Goal: Navigation & Orientation: Find specific page/section

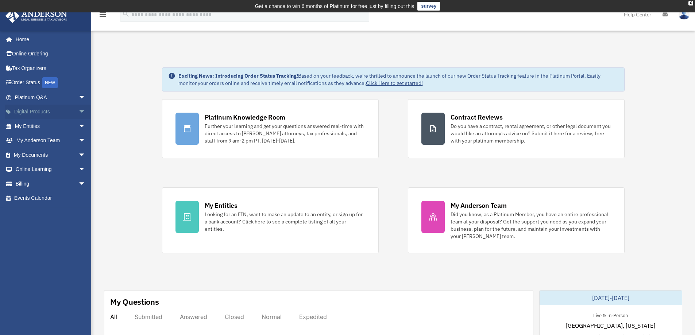
click at [78, 113] on span "arrow_drop_down" at bounding box center [85, 112] width 15 height 15
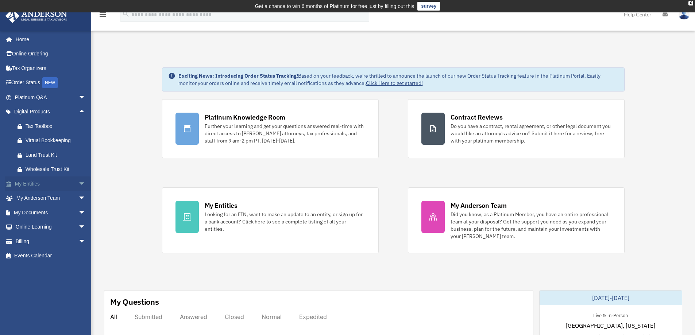
click at [78, 185] on span "arrow_drop_down" at bounding box center [85, 184] width 15 height 15
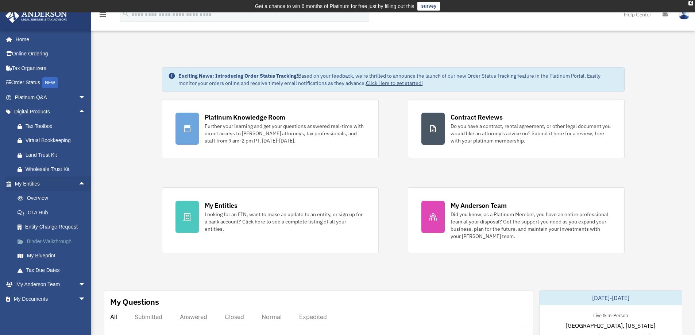
click at [40, 242] on link "Binder Walkthrough" at bounding box center [53, 241] width 87 height 15
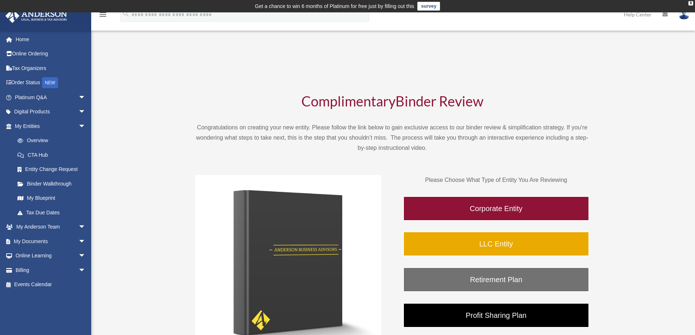
scroll to position [182, 0]
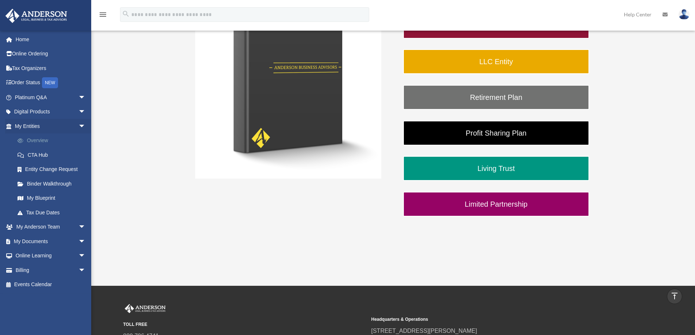
click at [36, 139] on link "Overview" at bounding box center [53, 141] width 87 height 15
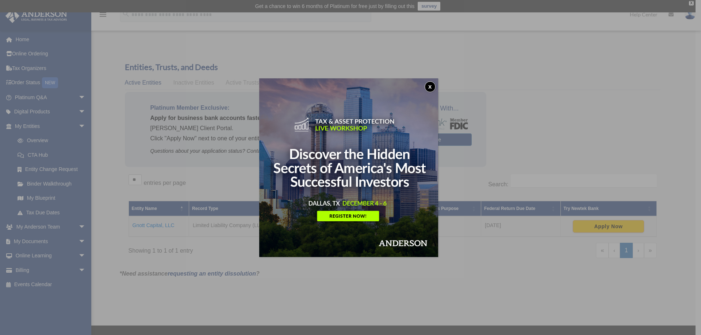
click at [219, 182] on div "x" at bounding box center [350, 167] width 701 height 335
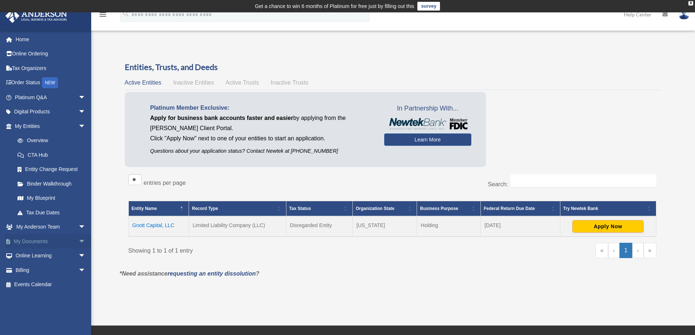
click at [78, 240] on span "arrow_drop_down" at bounding box center [85, 241] width 15 height 15
click at [29, 255] on link "Box" at bounding box center [53, 256] width 87 height 15
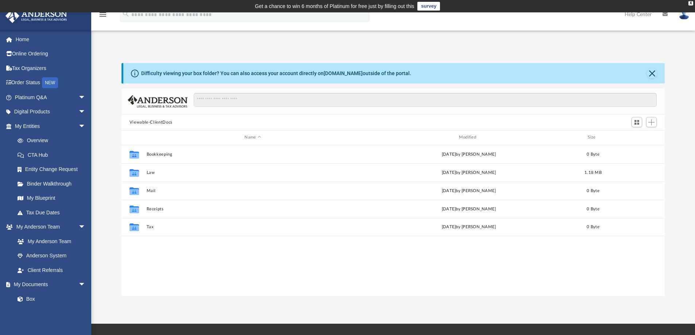
scroll to position [161, 538]
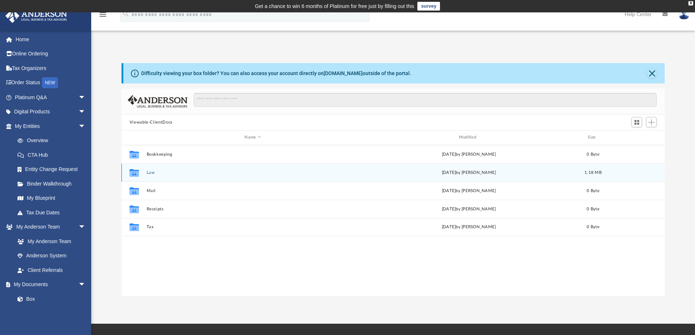
click at [146, 173] on div "Collaborated Folder Law Thu Sep 25 2025 by Jasmine Barkum 1.18 MB" at bounding box center [394, 173] width 544 height 18
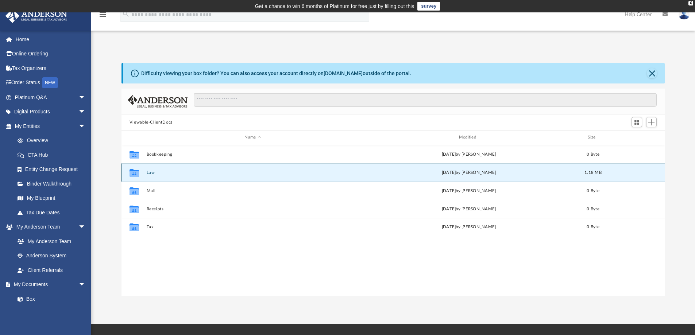
click at [133, 175] on icon "grid" at bounding box center [134, 173] width 9 height 8
click at [151, 173] on button "Law" at bounding box center [252, 172] width 213 height 5
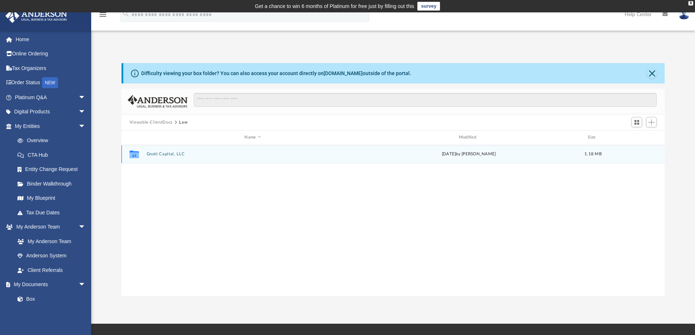
click at [175, 154] on button "Gnott Capital, LLC" at bounding box center [252, 154] width 213 height 5
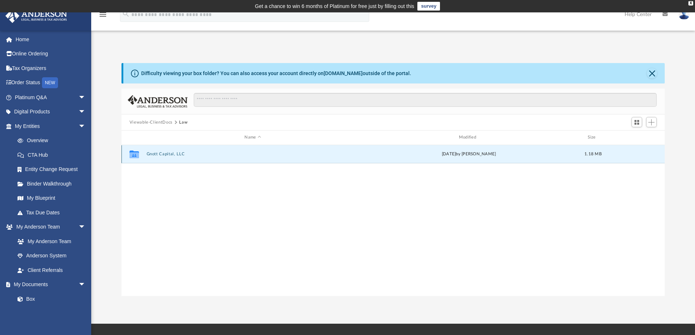
click at [175, 154] on button "Gnott Capital, LLC" at bounding box center [252, 154] width 213 height 5
click at [151, 154] on button "Initial Docs" at bounding box center [252, 154] width 213 height 5
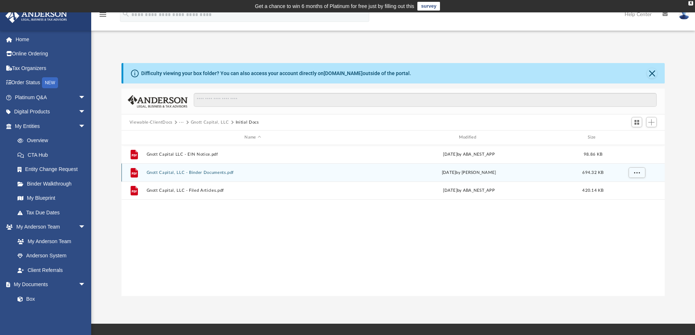
click at [212, 173] on button "Gnott Capital, LLC - Binder Documents.pdf" at bounding box center [252, 172] width 213 height 5
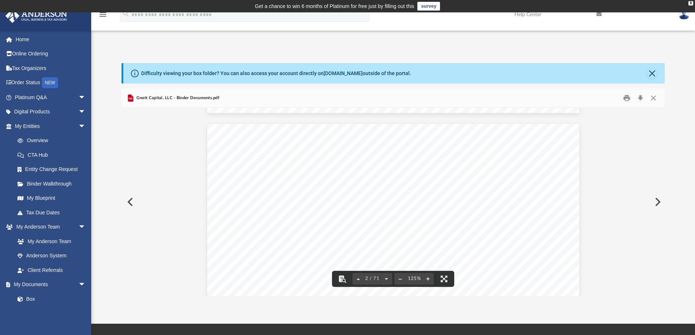
scroll to position [255, 0]
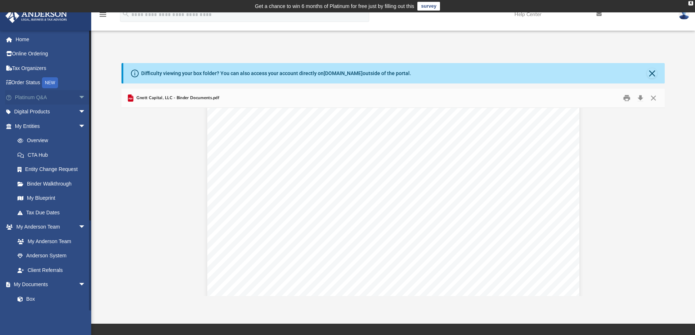
click at [40, 98] on link "Platinum Q&A arrow_drop_down" at bounding box center [51, 97] width 92 height 15
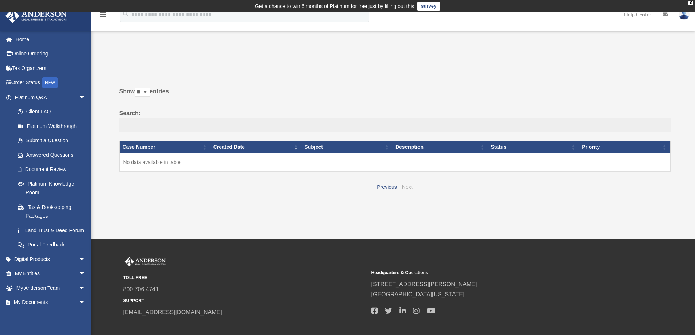
click at [411, 188] on link "Next" at bounding box center [407, 187] width 11 height 6
click at [388, 189] on link "Previous" at bounding box center [387, 187] width 20 height 6
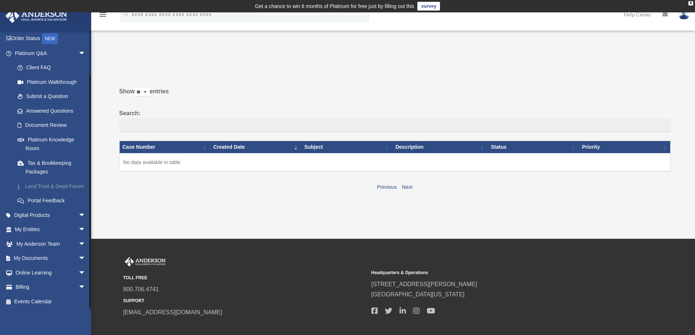
scroll to position [53, 0]
click at [78, 246] on span "arrow_drop_down" at bounding box center [85, 244] width 15 height 15
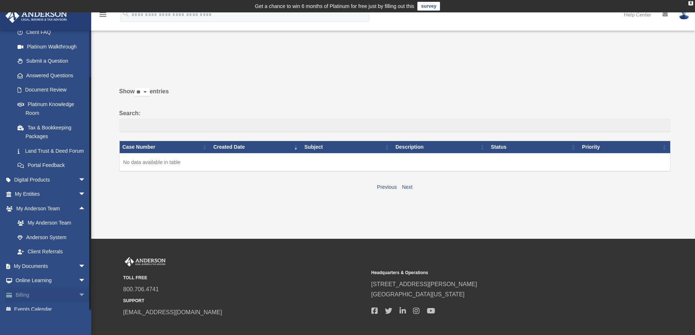
scroll to position [96, 0]
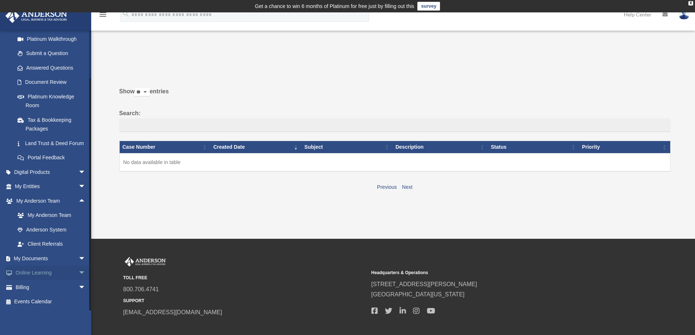
click at [78, 274] on span "arrow_drop_down" at bounding box center [85, 273] width 15 height 15
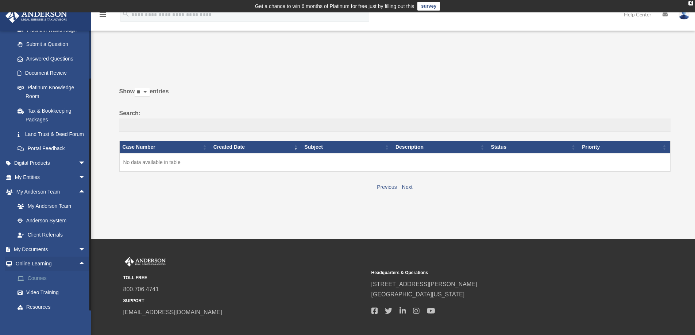
click at [41, 286] on link "Courses" at bounding box center [53, 278] width 87 height 15
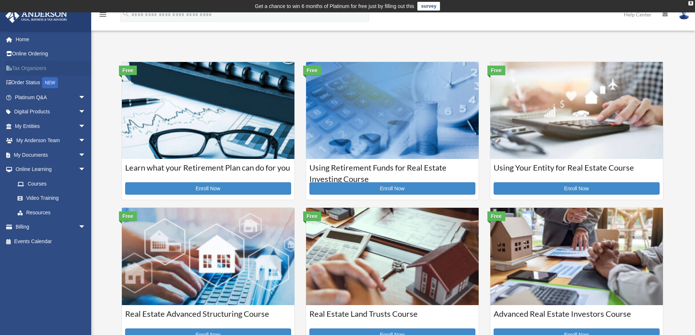
click at [32, 69] on link "Tax Organizers" at bounding box center [51, 68] width 92 height 15
